Goal: Transaction & Acquisition: Book appointment/travel/reservation

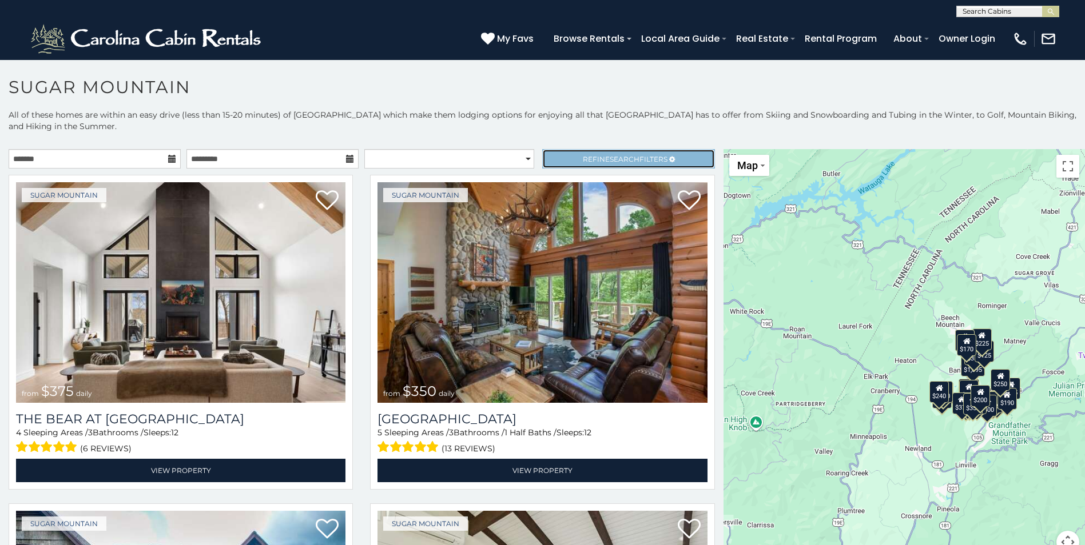
click at [656, 158] on span "Refine Search Filters" at bounding box center [625, 159] width 85 height 9
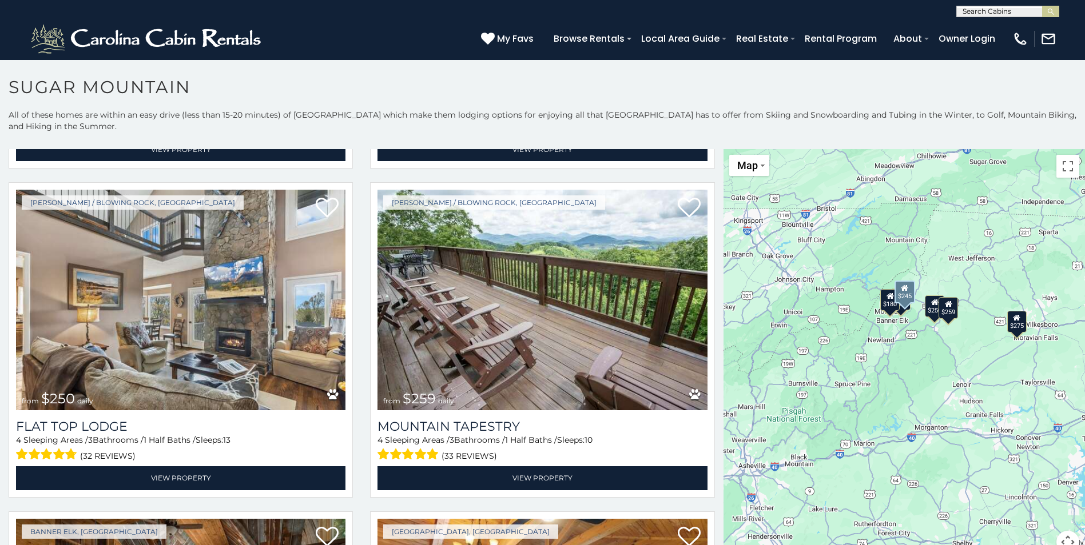
scroll to position [686, 0]
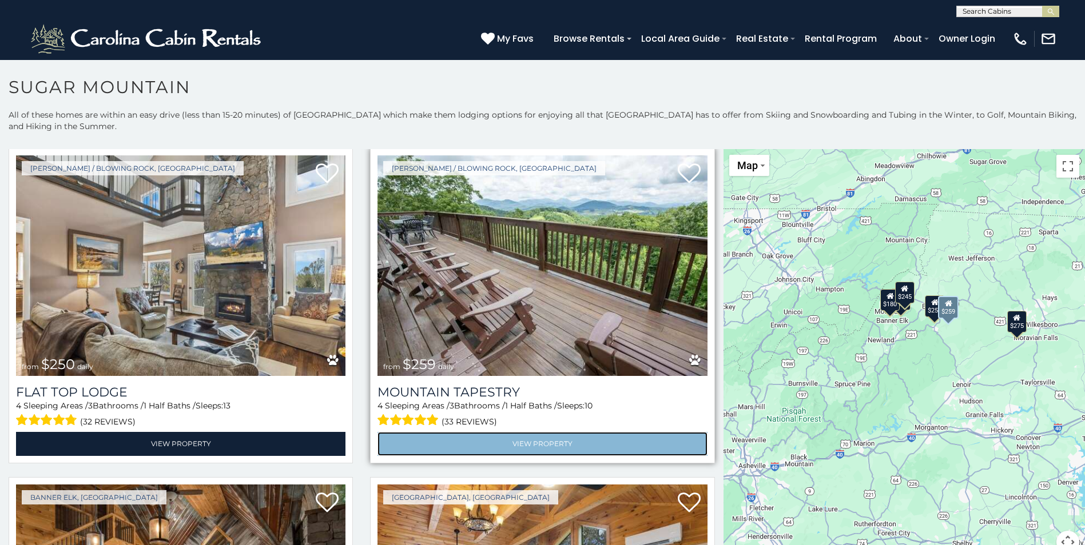
click at [539, 434] on link "View Property" at bounding box center [541, 443] width 329 height 23
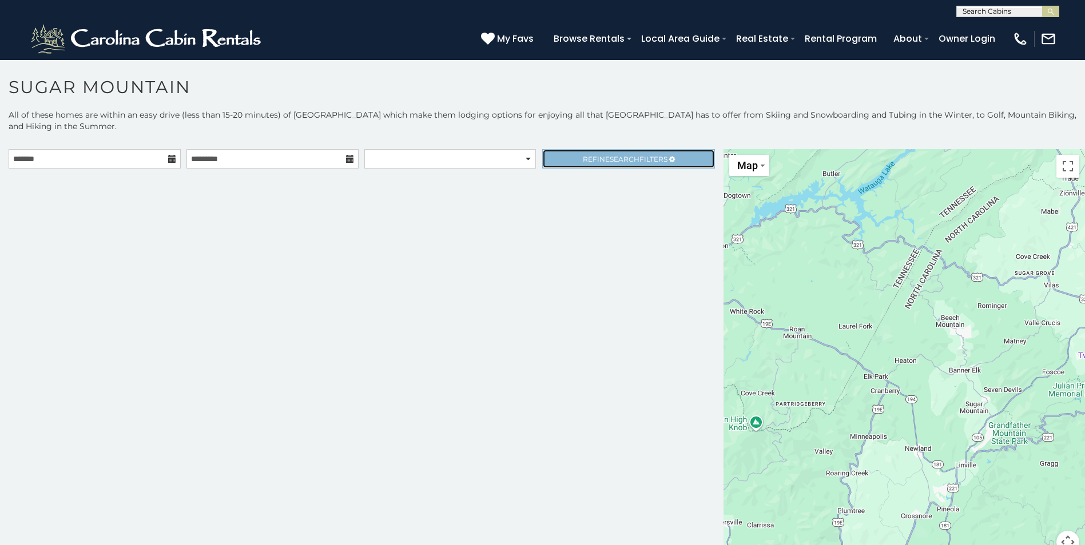
click at [640, 157] on span "Refine Search Filters" at bounding box center [625, 159] width 85 height 9
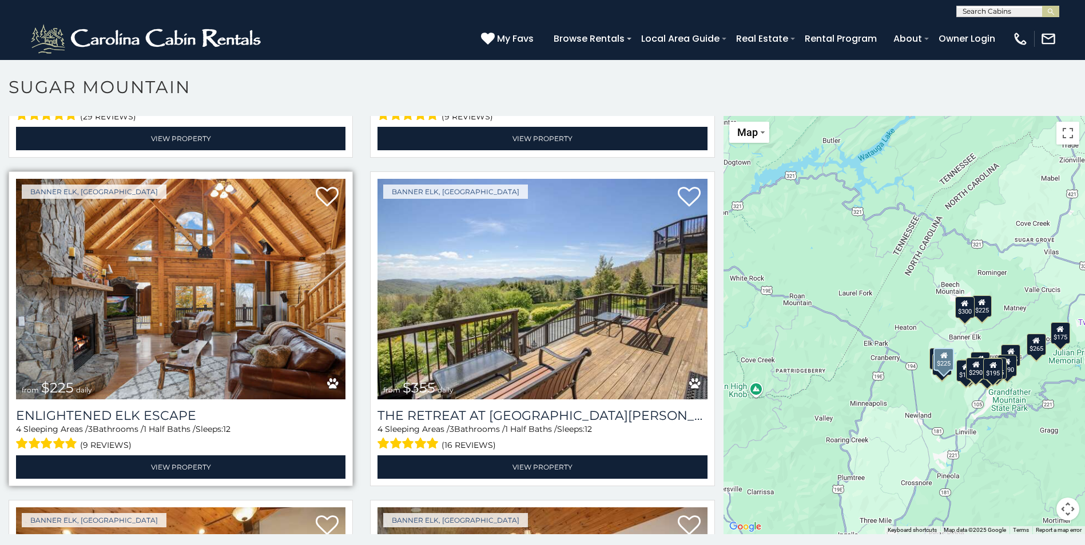
scroll to position [1315, 0]
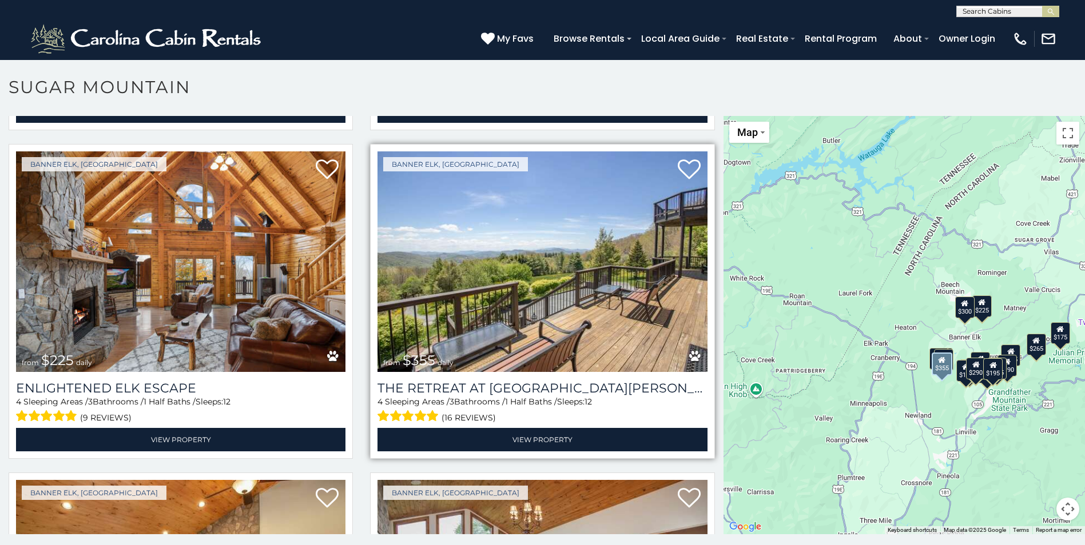
click at [543, 300] on img at bounding box center [541, 262] width 329 height 221
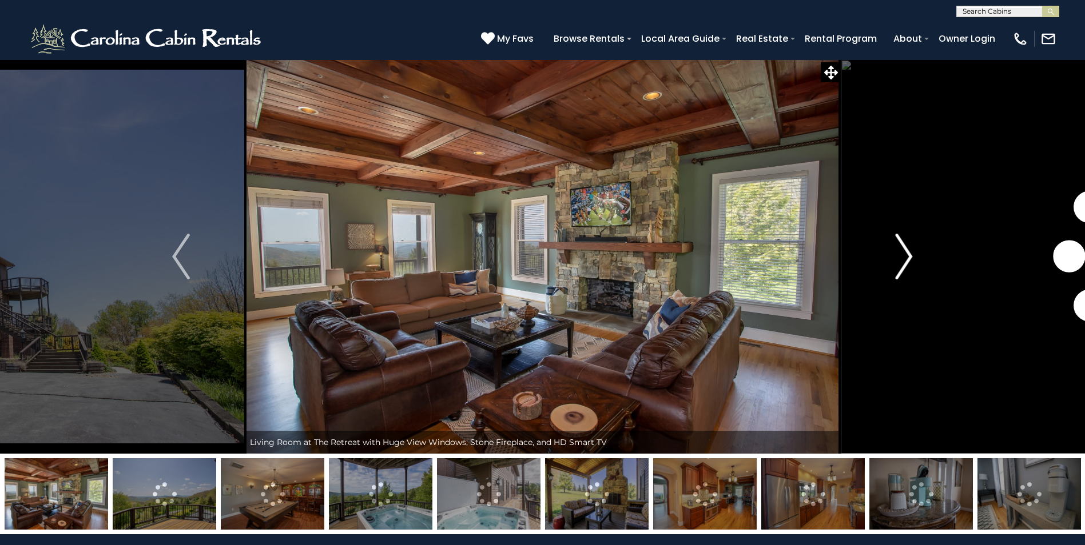
click at [907, 256] on img "Next" at bounding box center [903, 257] width 17 height 46
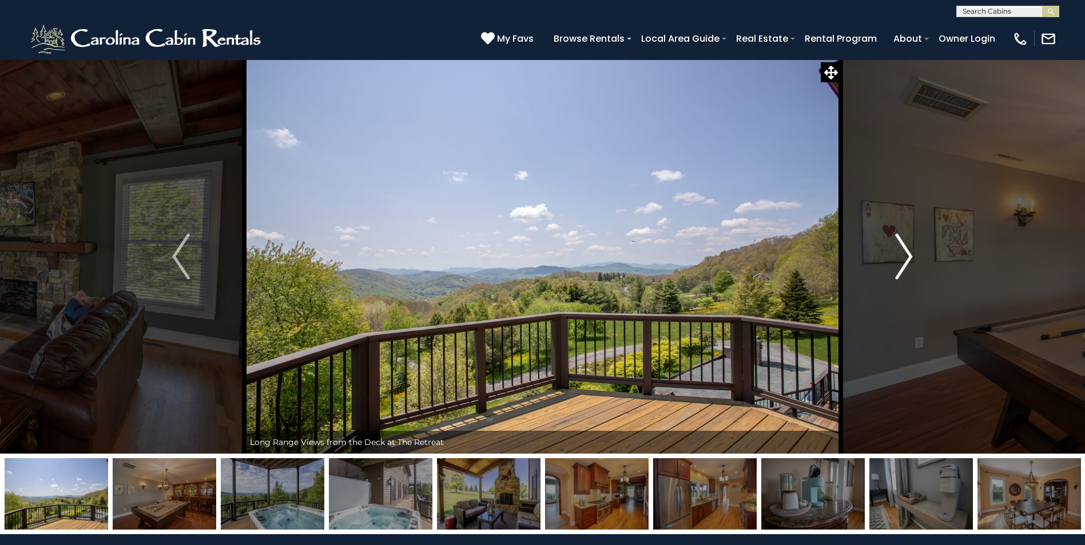
click at [907, 256] on img "Next" at bounding box center [903, 257] width 17 height 46
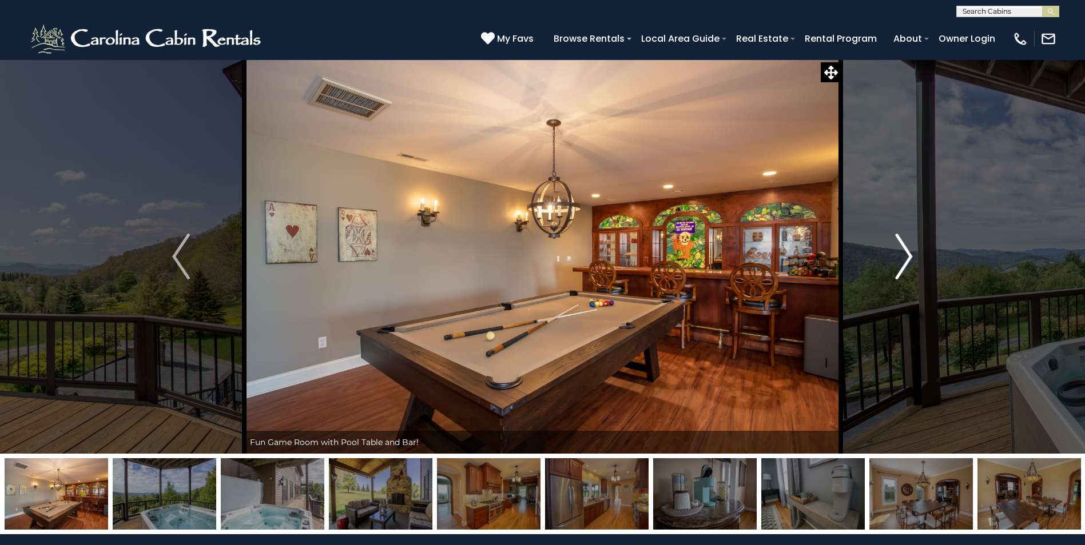
click at [907, 256] on img "Next" at bounding box center [903, 257] width 17 height 46
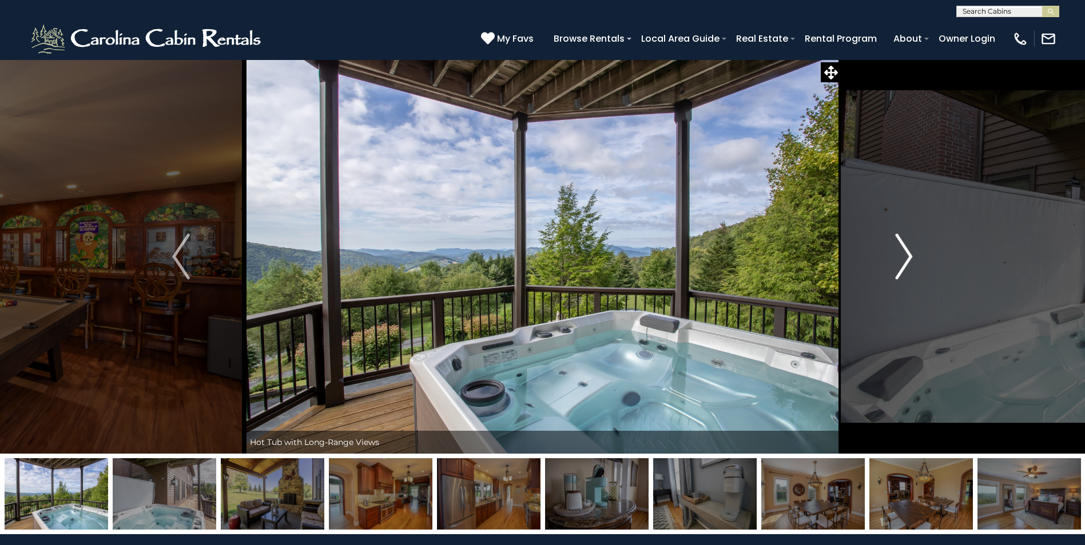
click at [907, 256] on img "Next" at bounding box center [903, 257] width 17 height 46
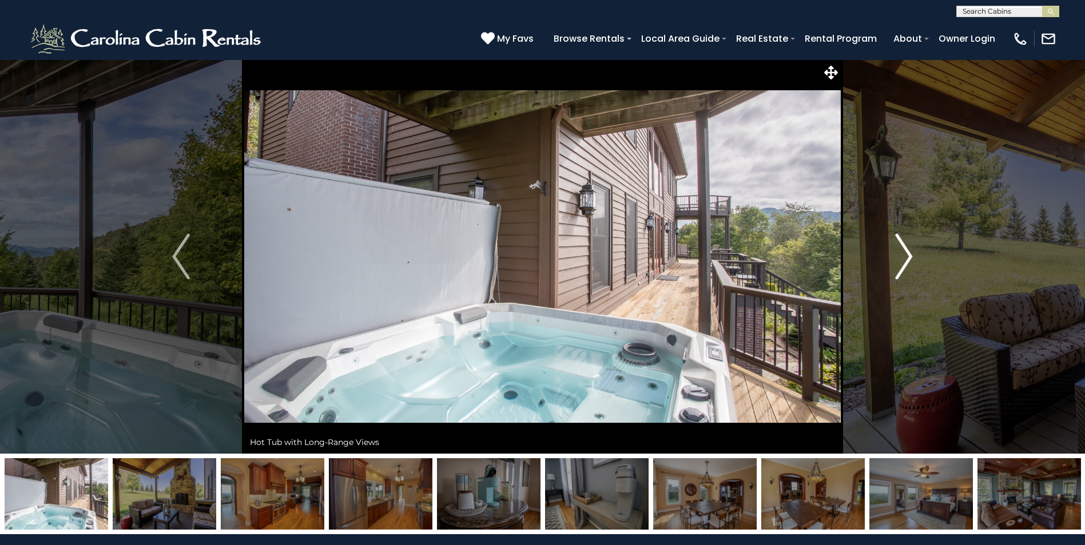
click at [907, 256] on img "Next" at bounding box center [903, 257] width 17 height 46
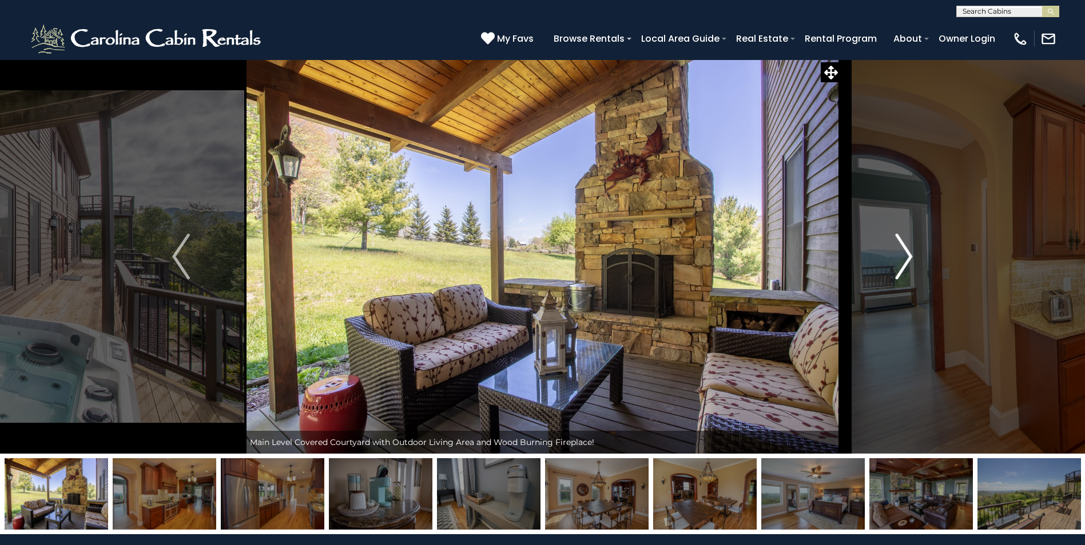
click at [907, 256] on img "Next" at bounding box center [903, 257] width 17 height 46
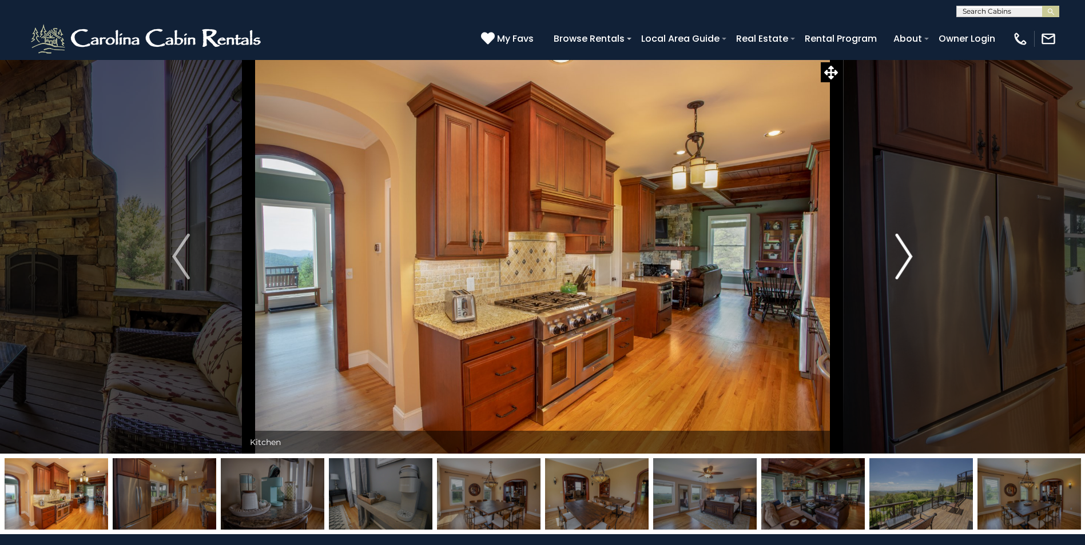
click at [907, 256] on img "Next" at bounding box center [903, 257] width 17 height 46
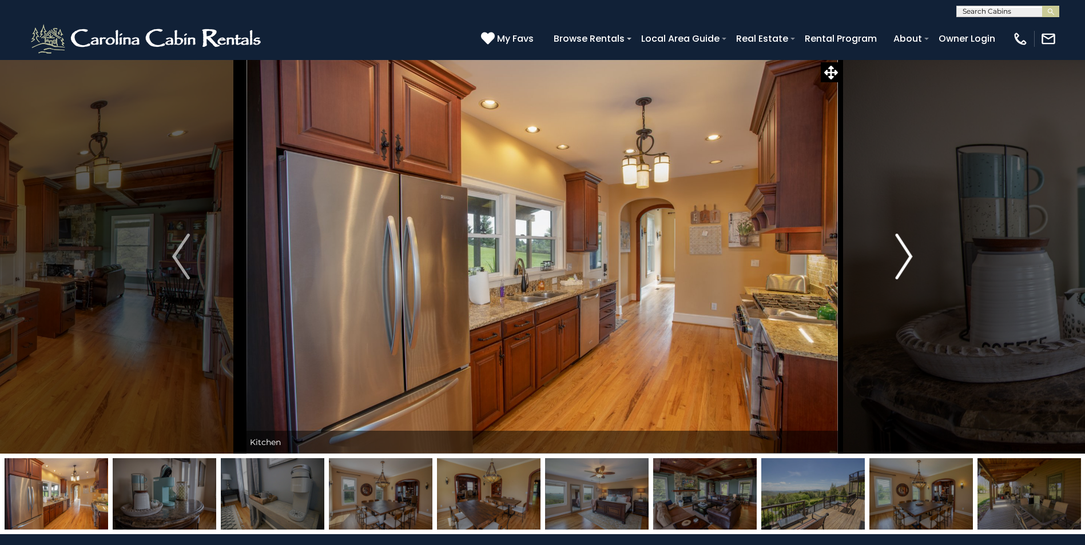
click at [907, 256] on img "Next" at bounding box center [903, 257] width 17 height 46
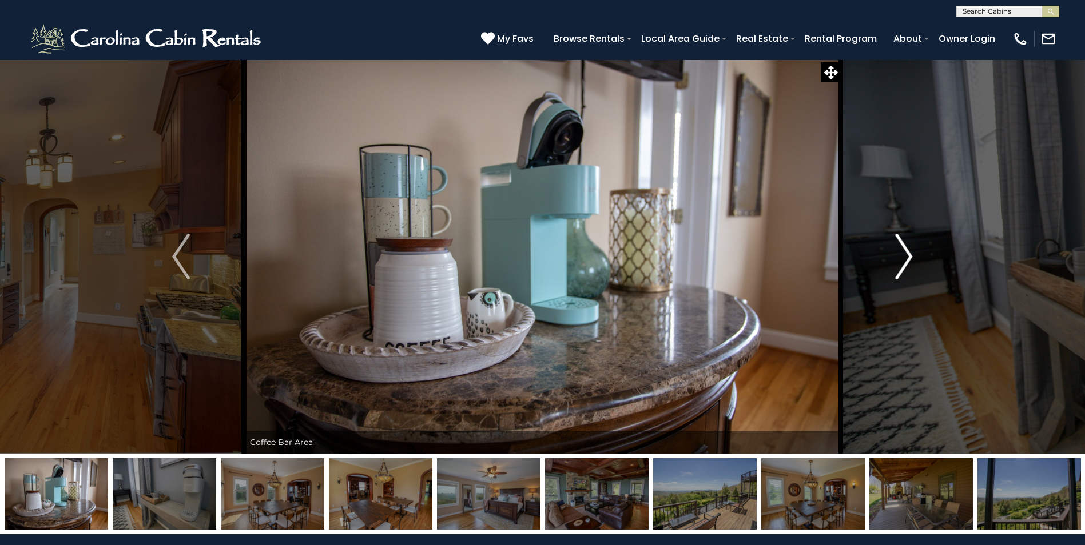
click at [907, 256] on img "Next" at bounding box center [903, 257] width 17 height 46
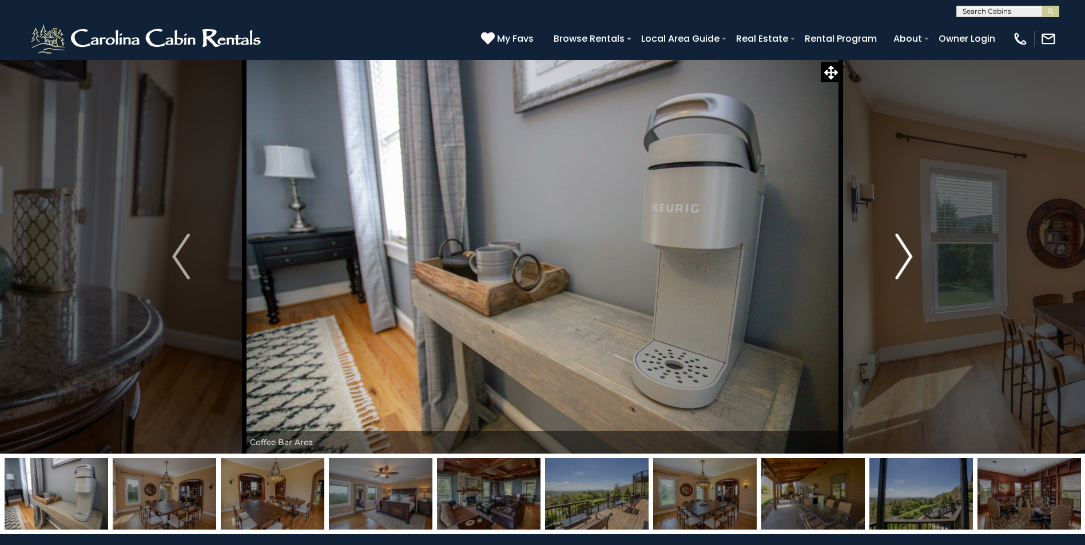
click at [907, 256] on img "Next" at bounding box center [903, 257] width 17 height 46
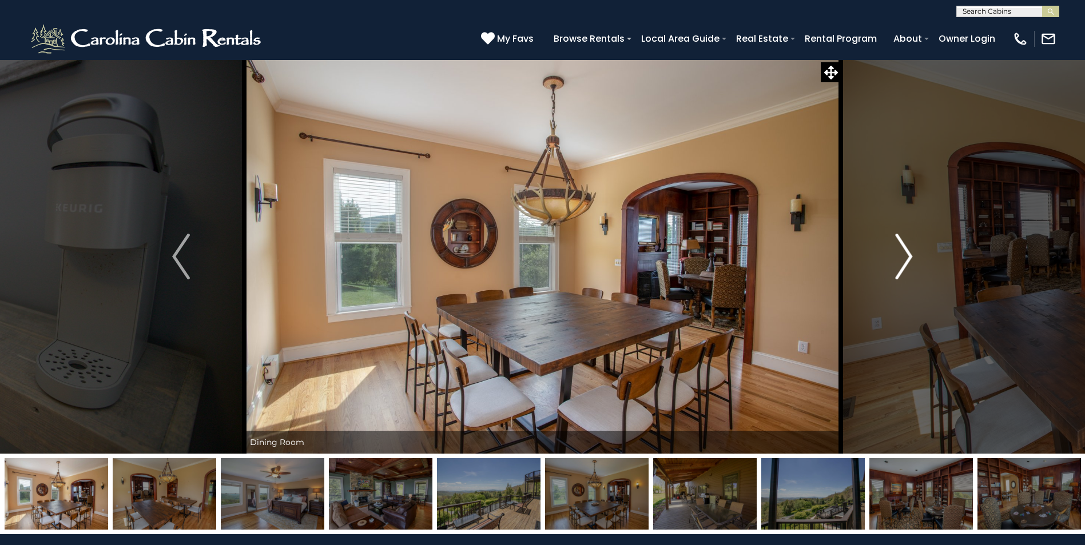
click at [907, 256] on img "Next" at bounding box center [903, 257] width 17 height 46
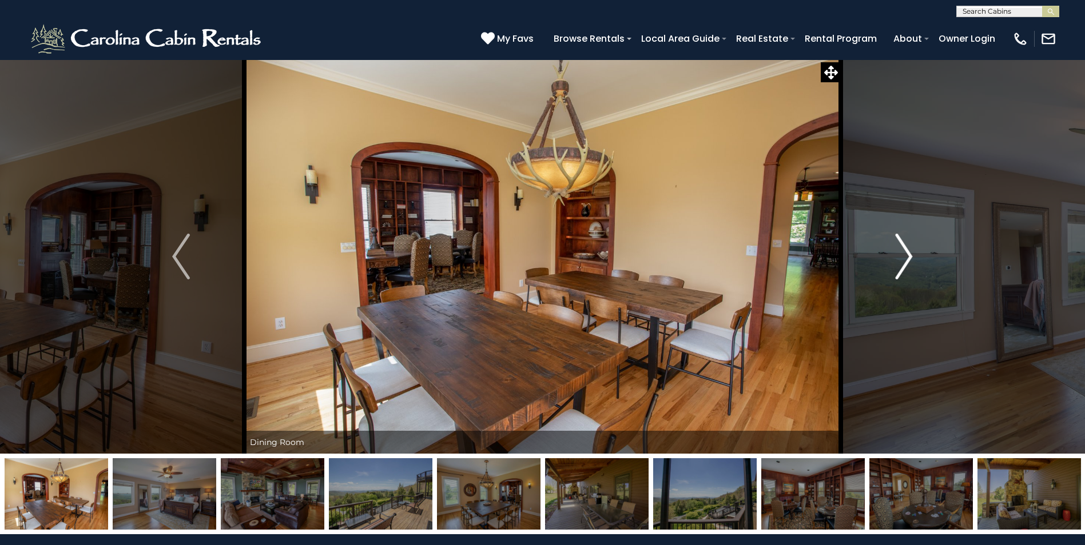
click at [907, 256] on img "Next" at bounding box center [903, 257] width 17 height 46
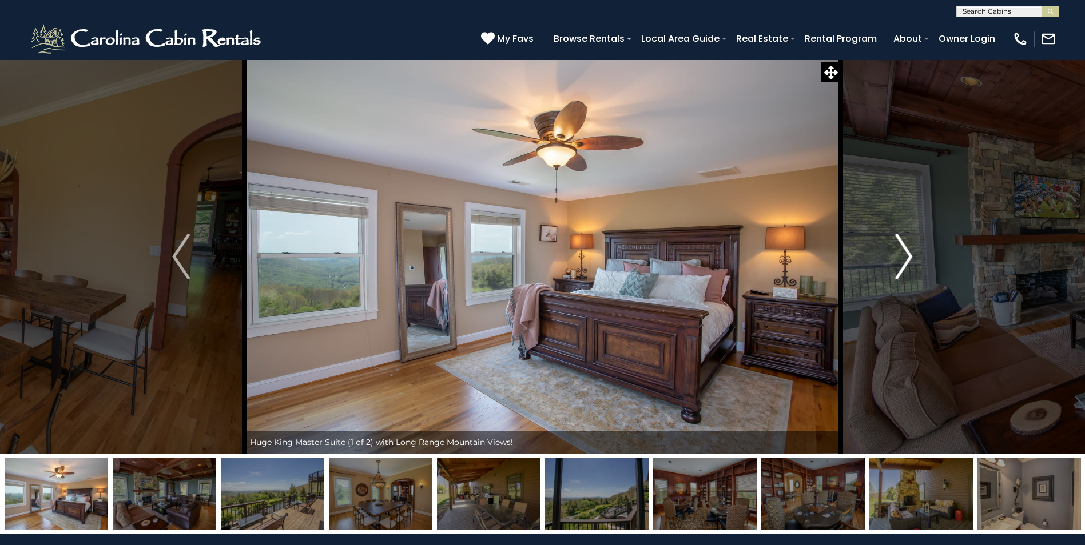
click at [907, 256] on img "Next" at bounding box center [903, 257] width 17 height 46
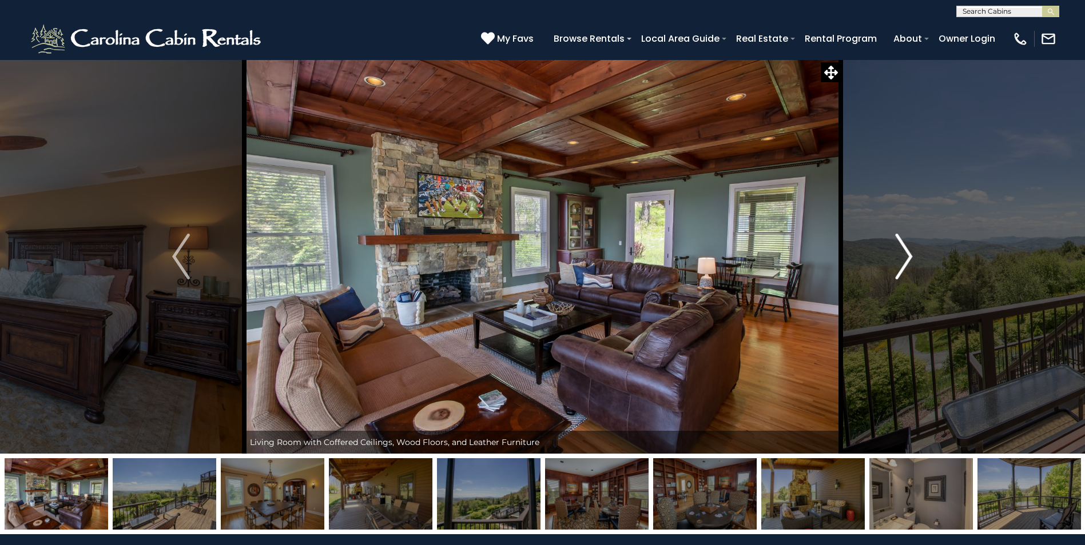
click at [907, 256] on img "Next" at bounding box center [903, 257] width 17 height 46
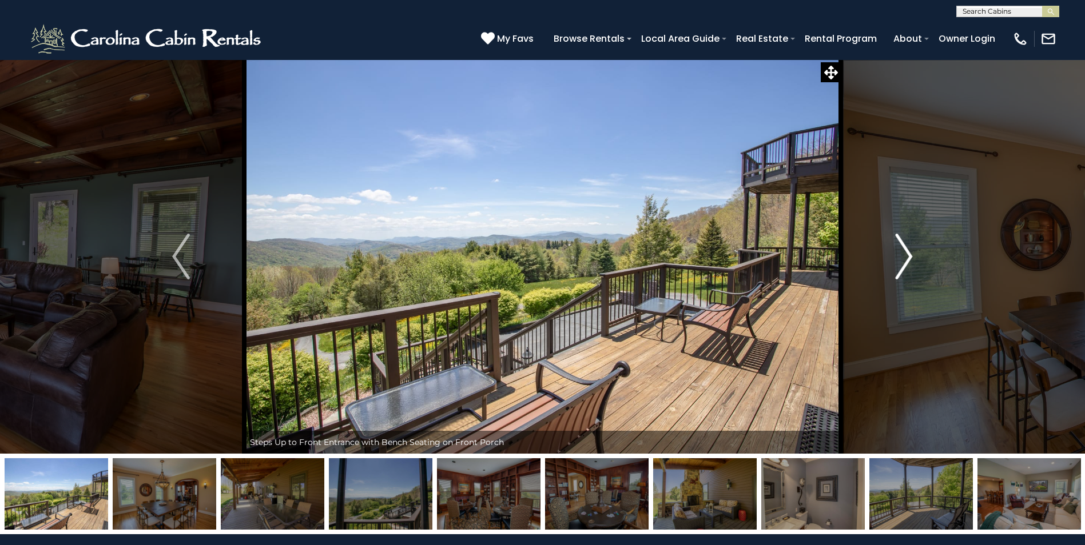
click at [907, 256] on img "Next" at bounding box center [903, 257] width 17 height 46
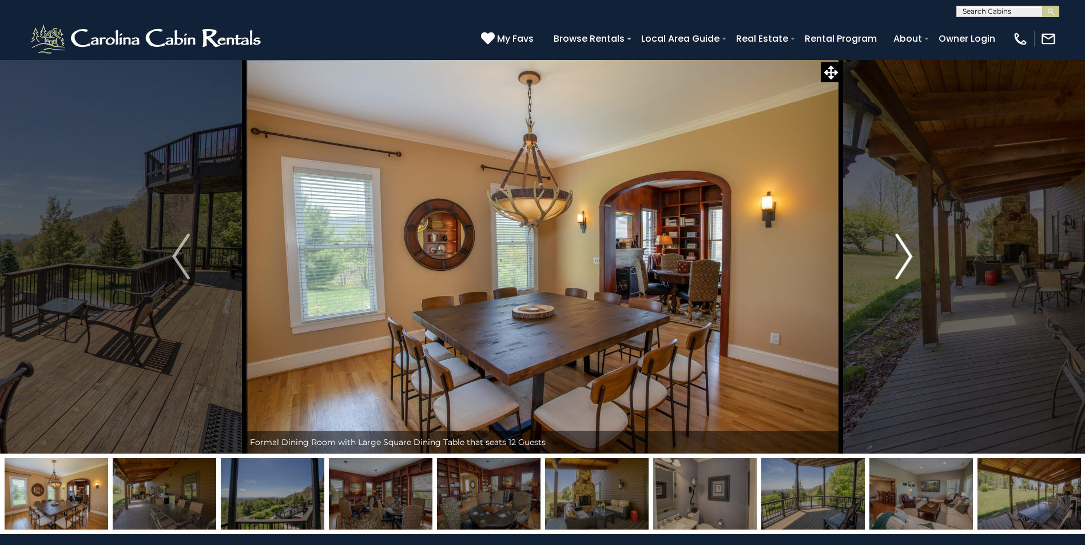
click at [907, 256] on img "Next" at bounding box center [903, 257] width 17 height 46
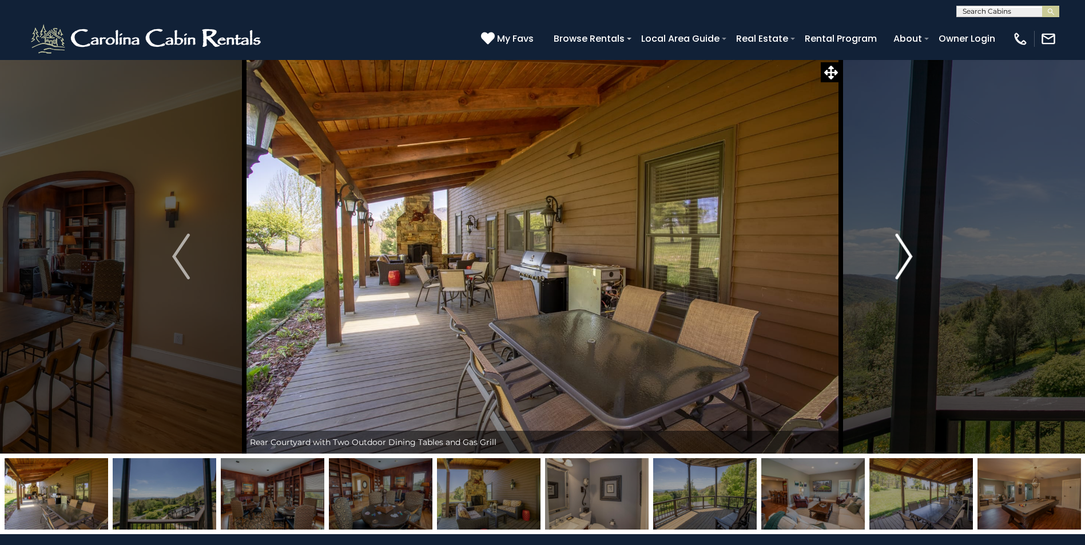
click at [907, 256] on img "Next" at bounding box center [903, 257] width 17 height 46
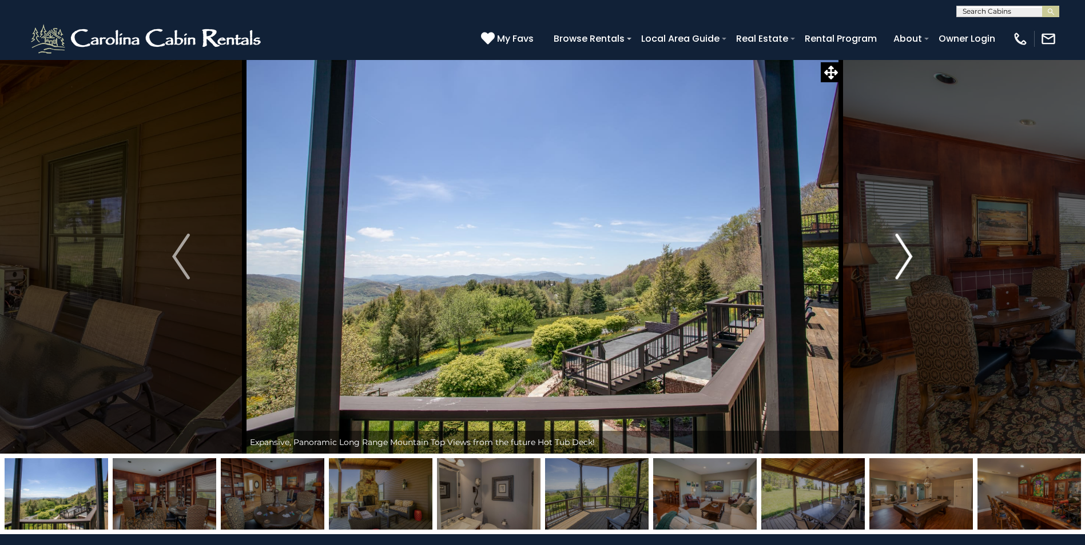
click at [907, 256] on img "Next" at bounding box center [903, 257] width 17 height 46
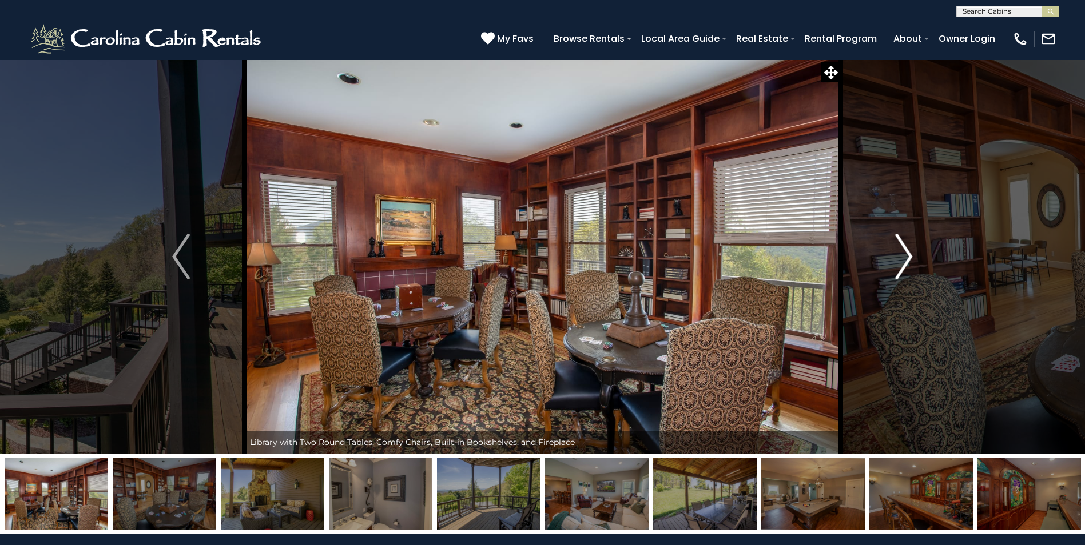
click at [907, 256] on img "Next" at bounding box center [903, 257] width 17 height 46
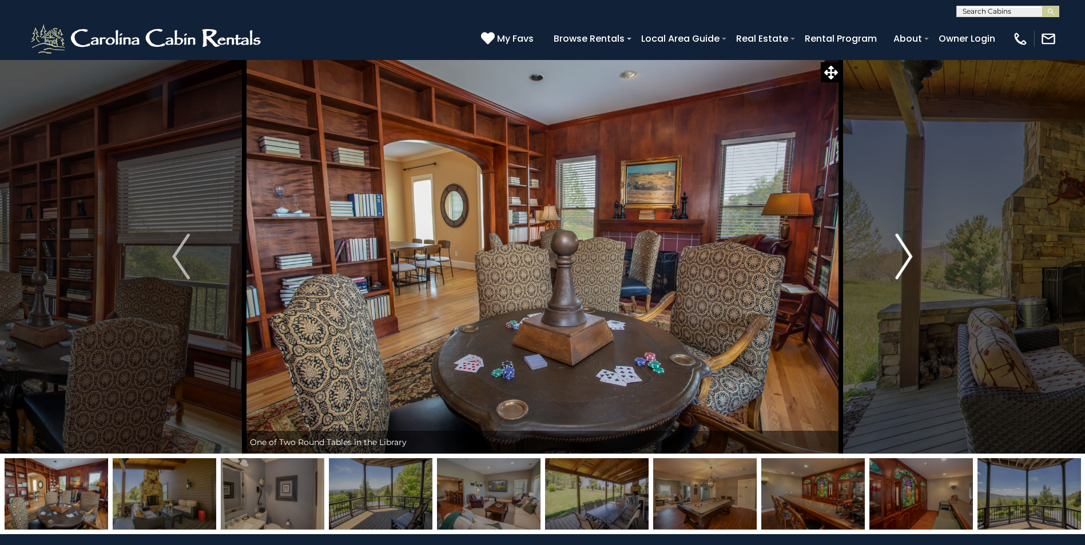
click at [907, 256] on img "Next" at bounding box center [903, 257] width 17 height 46
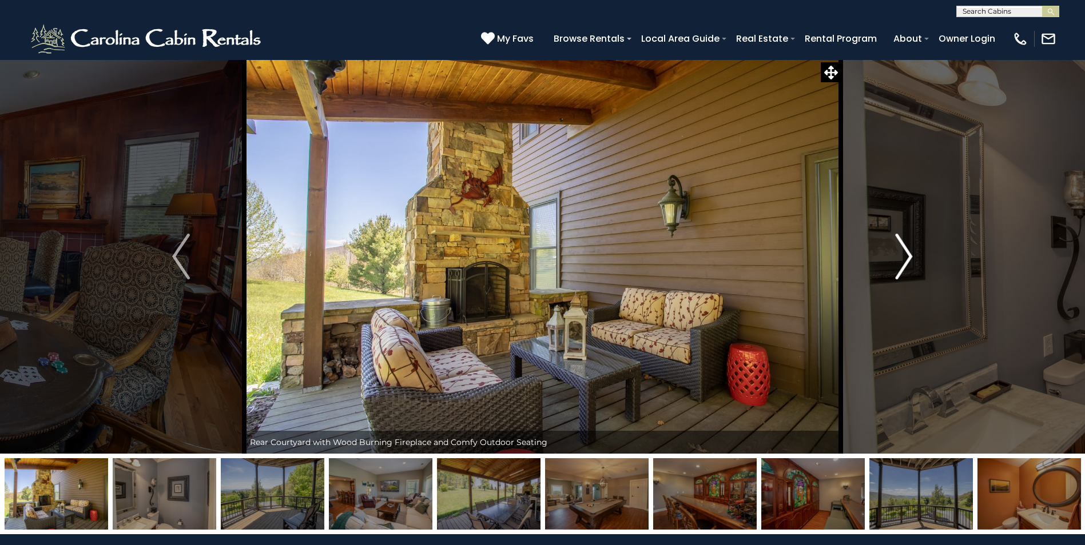
click at [907, 256] on img "Next" at bounding box center [903, 257] width 17 height 46
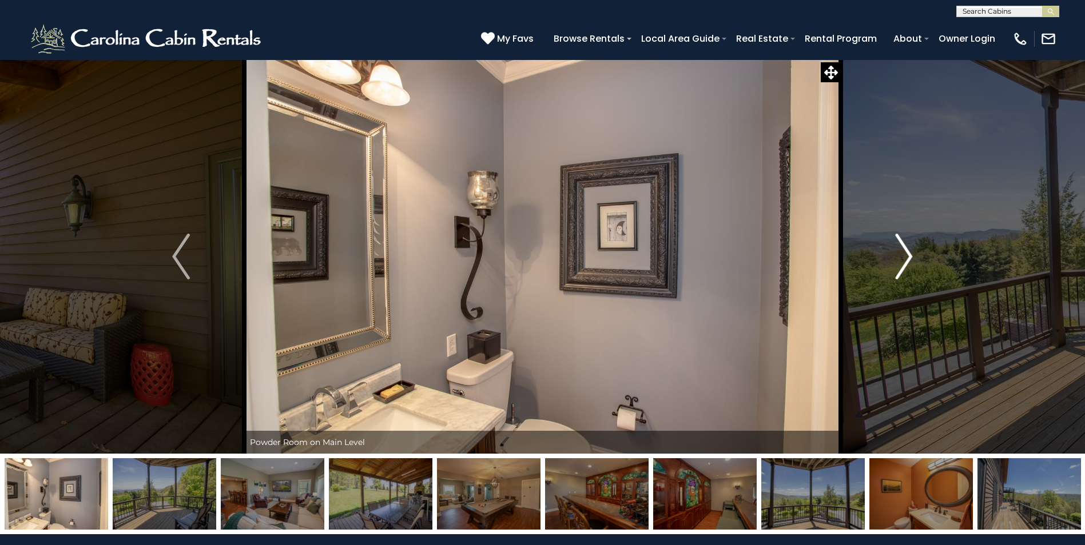
click at [907, 256] on img "Next" at bounding box center [903, 257] width 17 height 46
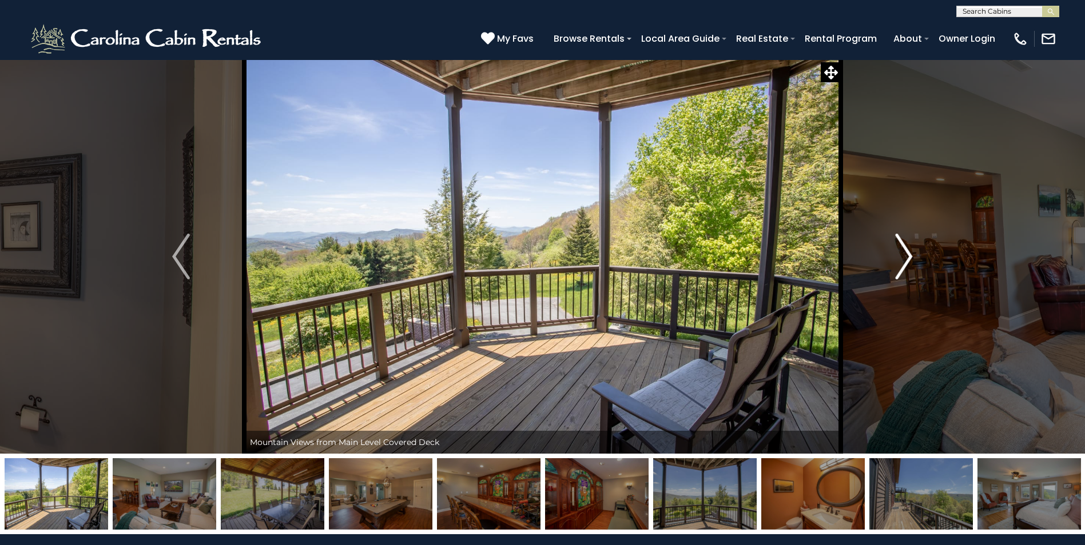
click at [907, 256] on img "Next" at bounding box center [903, 257] width 17 height 46
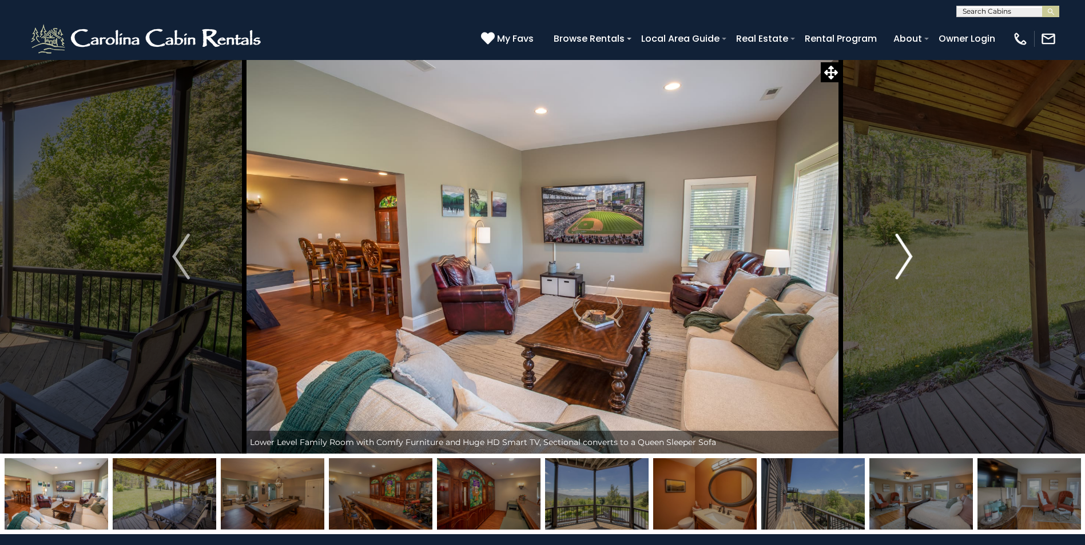
click at [907, 256] on img "Next" at bounding box center [903, 257] width 17 height 46
